Goal: Check status: Check status

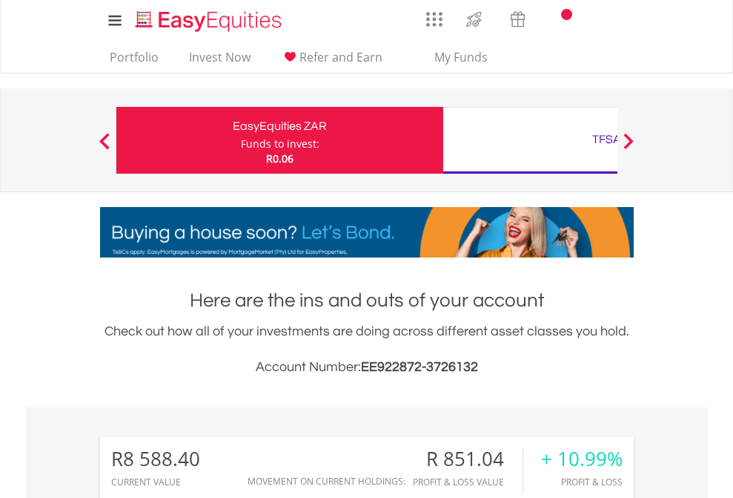
scroll to position [142, 233]
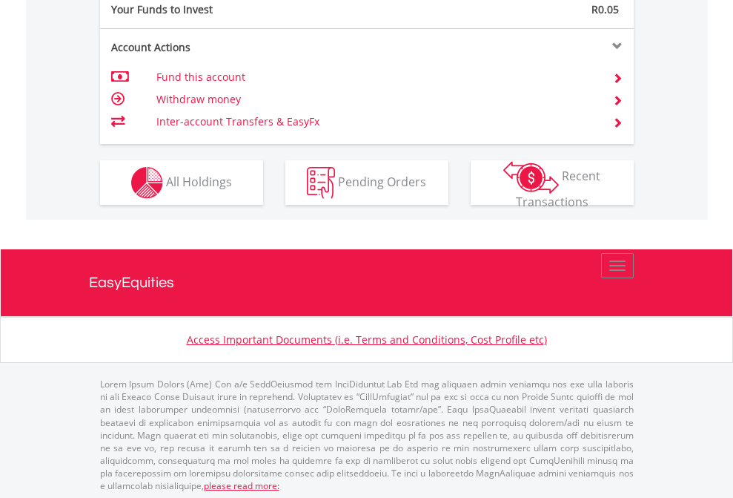
scroll to position [1481, 0]
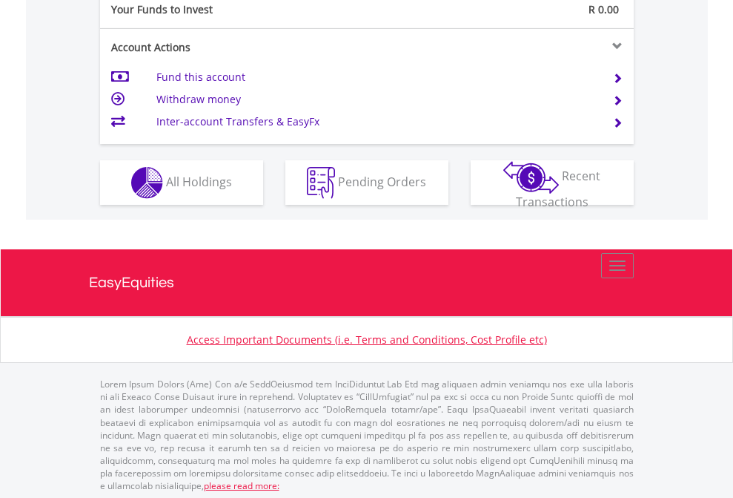
scroll to position [1481, 0]
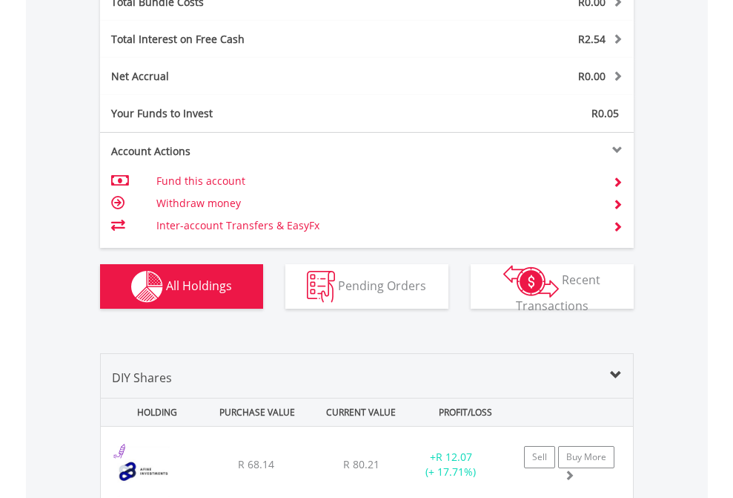
scroll to position [1738, 0]
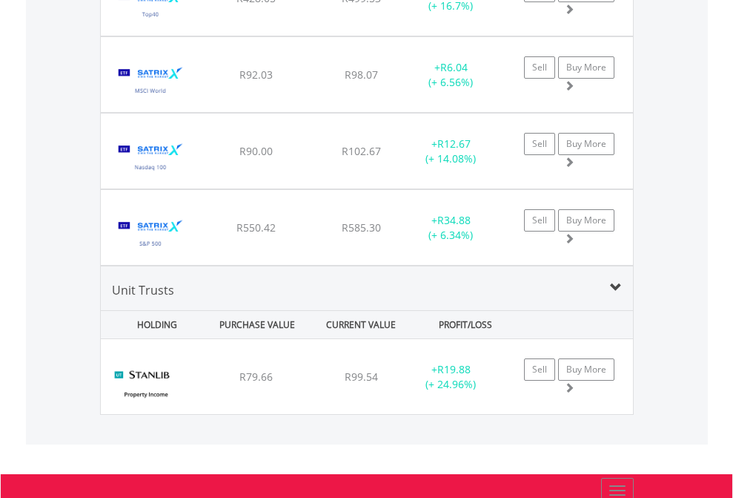
scroll to position [107, 0]
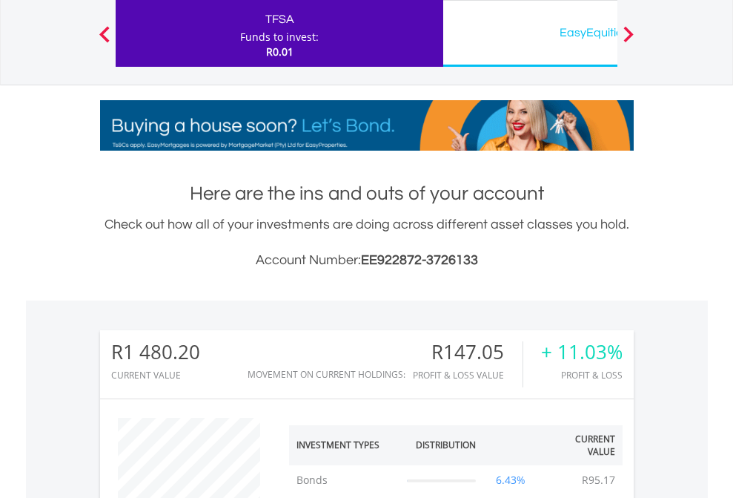
click at [530, 33] on div "EasyEquities USD" at bounding box center [606, 32] width 309 height 21
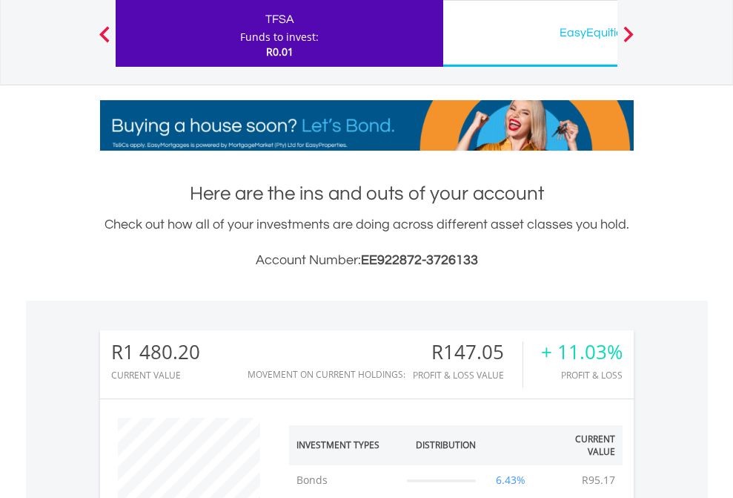
scroll to position [142, 233]
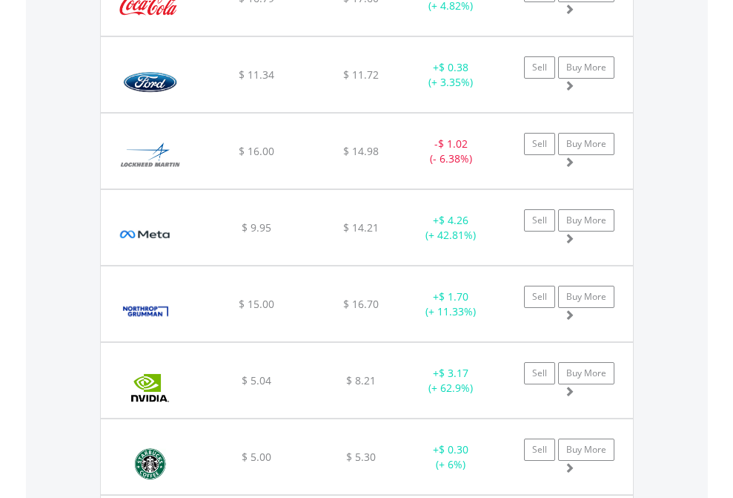
scroll to position [142, 233]
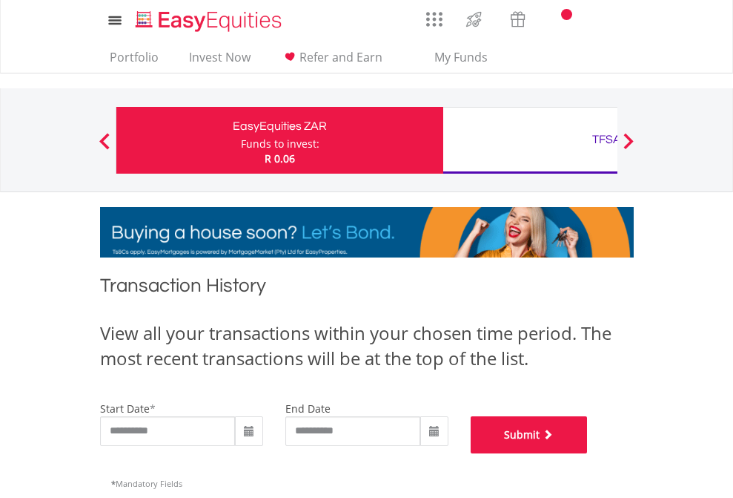
click at [588, 453] on button "Submit" at bounding box center [529, 434] width 117 height 37
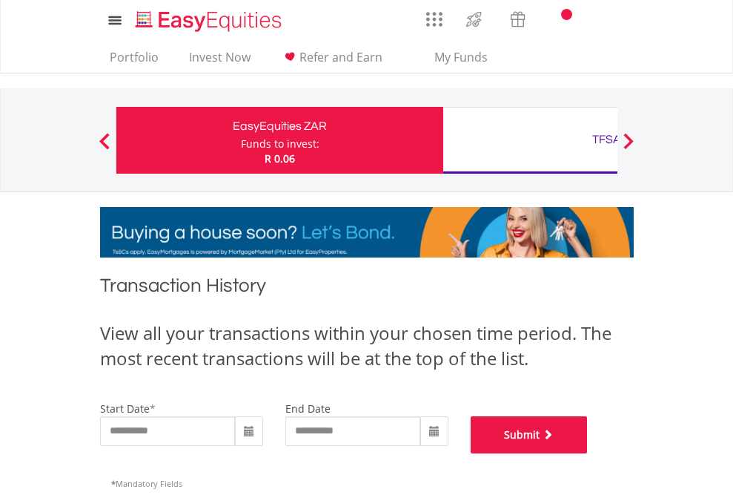
scroll to position [601, 0]
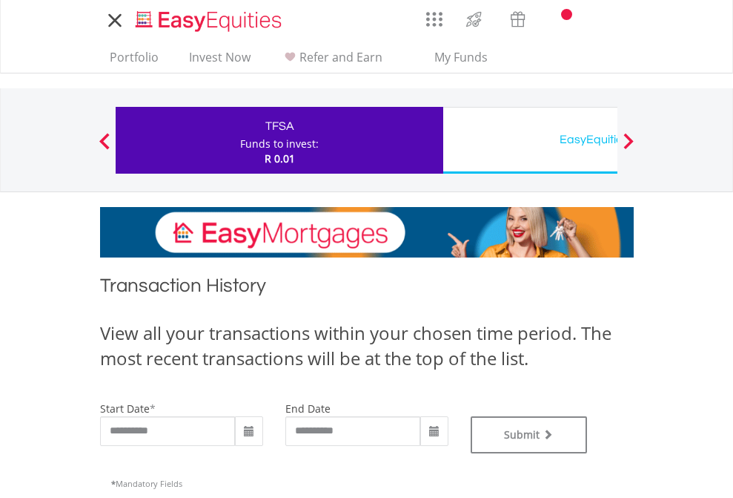
type input "**********"
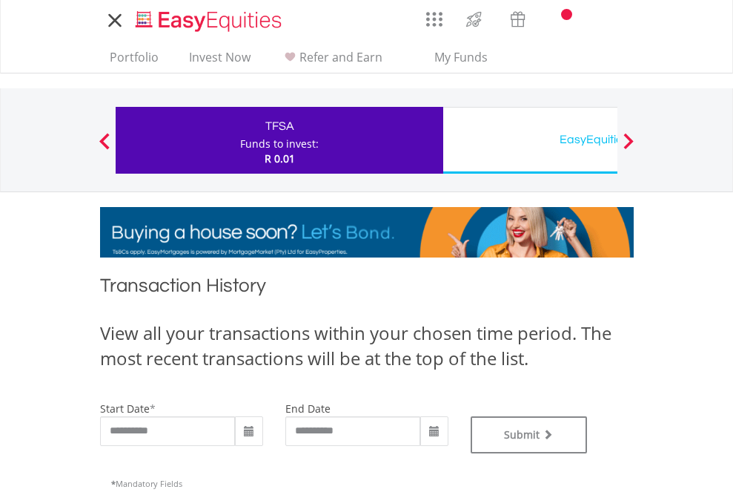
type input "**********"
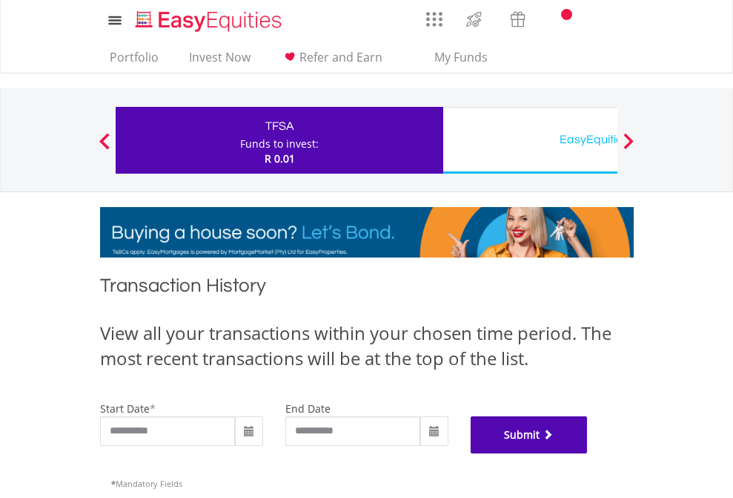
click at [588, 453] on button "Submit" at bounding box center [529, 434] width 117 height 37
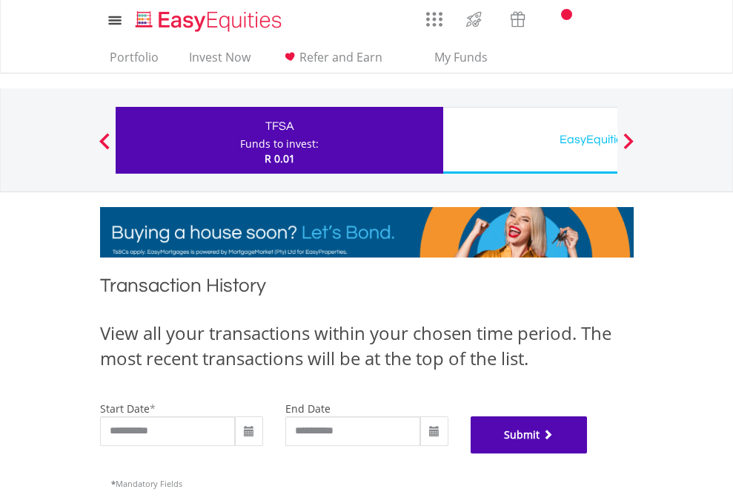
scroll to position [601, 0]
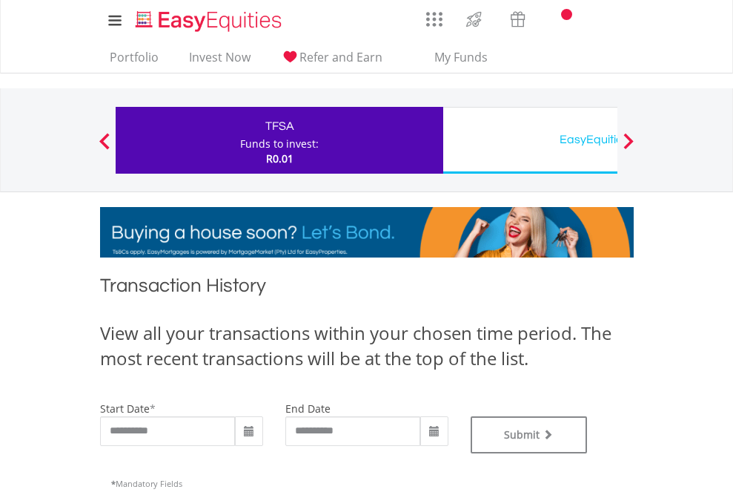
click at [530, 140] on div "EasyEquities USD" at bounding box center [606, 139] width 309 height 21
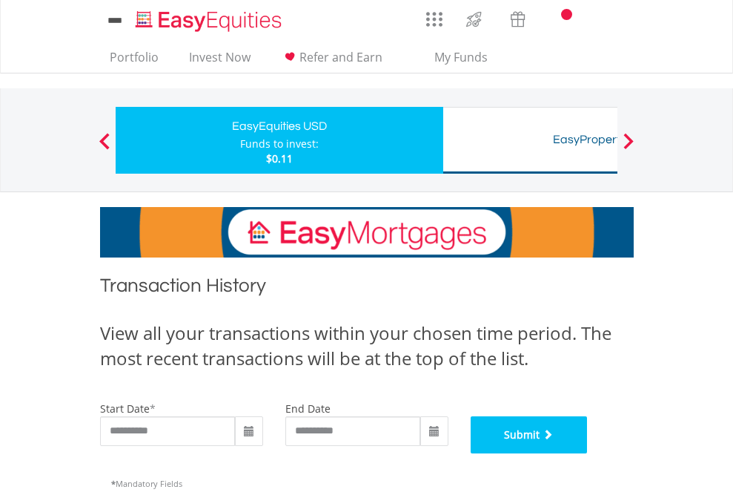
click at [588, 453] on button "Submit" at bounding box center [529, 434] width 117 height 37
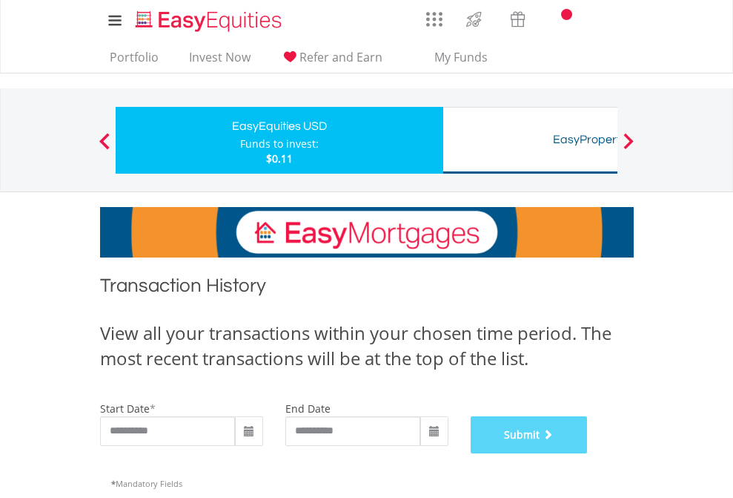
scroll to position [601, 0]
